Goal: Transaction & Acquisition: Purchase product/service

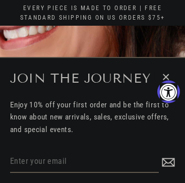
select select "3"
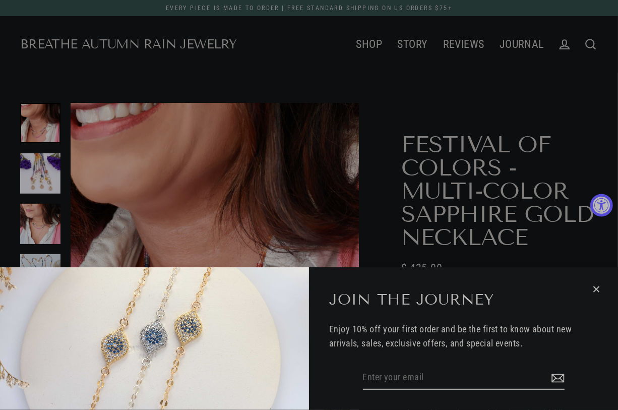
click at [184, 182] on icon "button" at bounding box center [596, 289] width 13 height 13
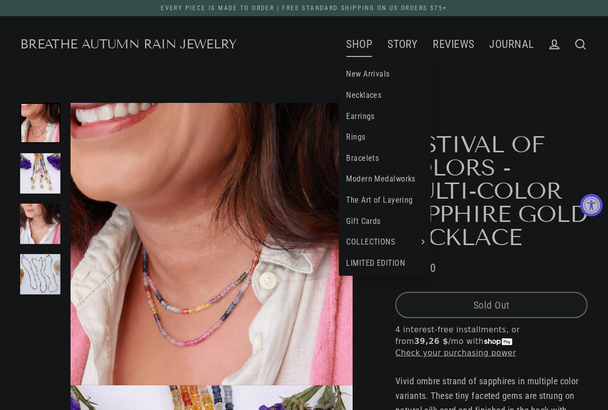
click at [184, 41] on link "SHOP" at bounding box center [359, 44] width 41 height 25
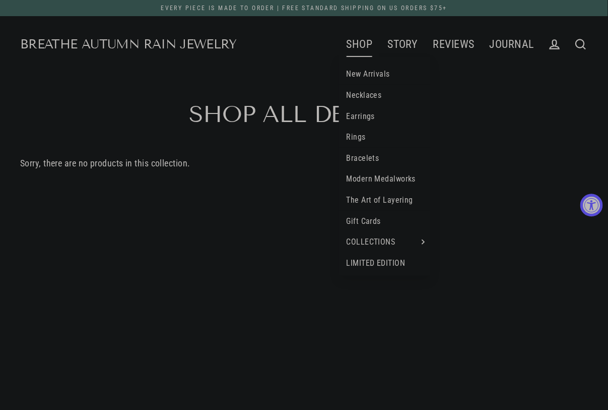
click at [364, 74] on link "New Arrivals" at bounding box center [385, 74] width 92 height 21
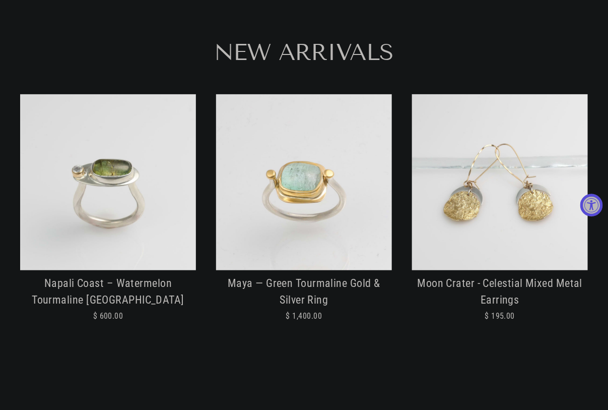
scroll to position [63, 0]
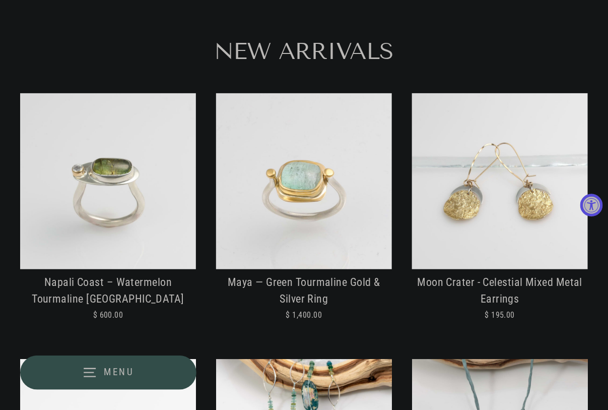
click at [312, 148] on img at bounding box center [304, 181] width 176 height 176
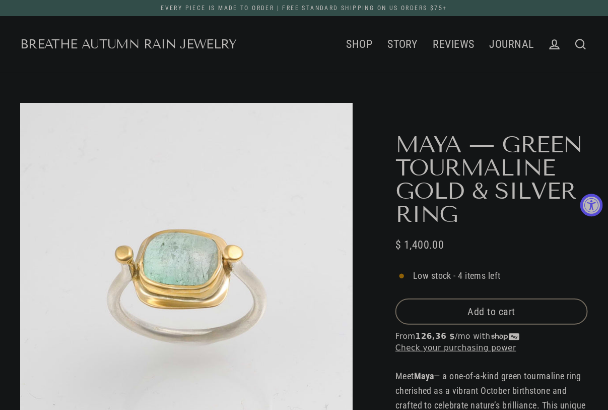
click at [477, 307] on span "Add to cart" at bounding box center [492, 311] width 48 height 12
select select "3"
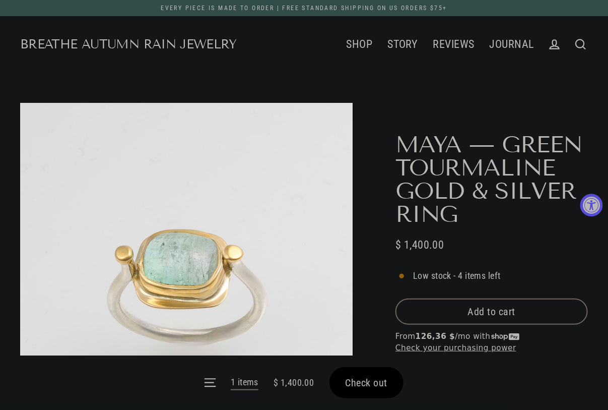
click at [358, 383] on span "Check out" at bounding box center [367, 383] width 42 height 12
